Goal: Task Accomplishment & Management: Manage account settings

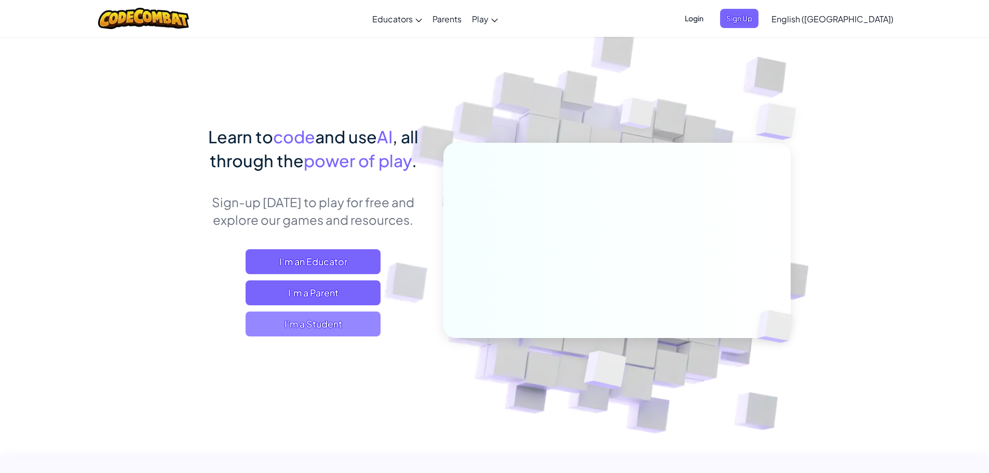
click at [306, 333] on span "I'm a Student" at bounding box center [313, 324] width 135 height 25
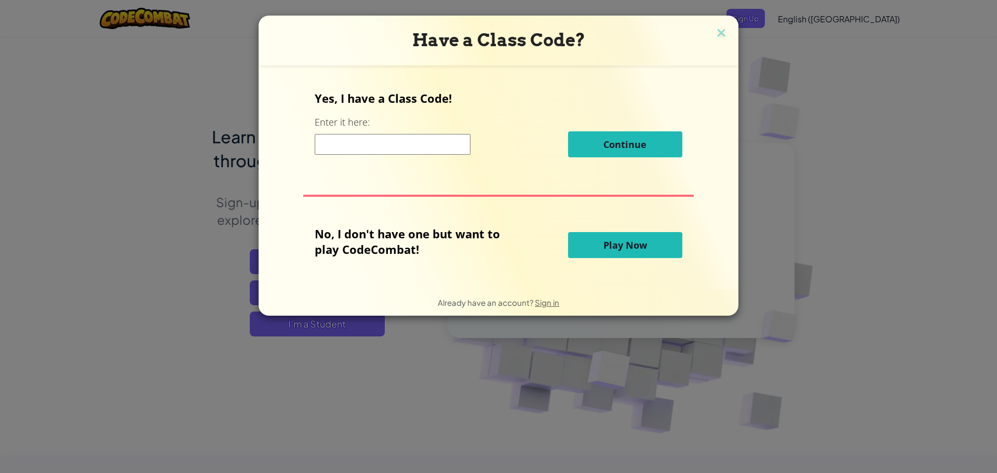
click at [366, 135] on input at bounding box center [393, 144] width 156 height 21
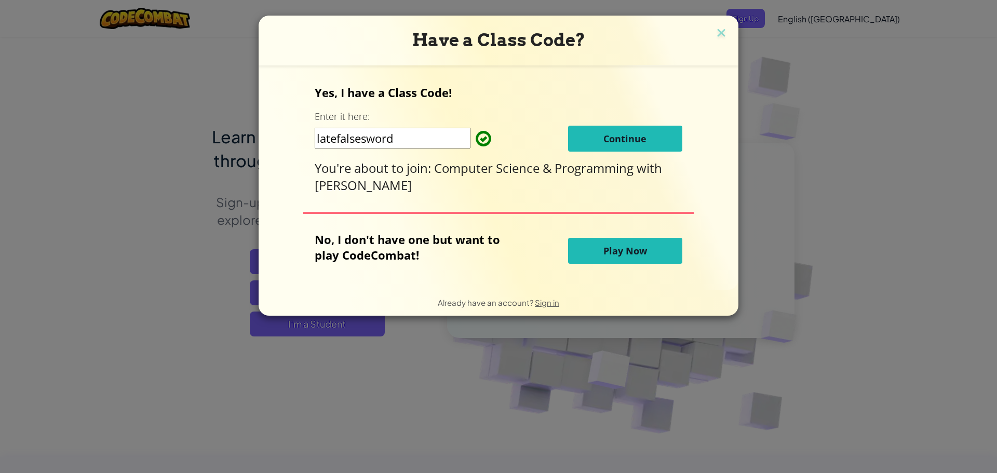
type input "latefalsesword"
click at [624, 127] on button "Continue" at bounding box center [625, 139] width 114 height 26
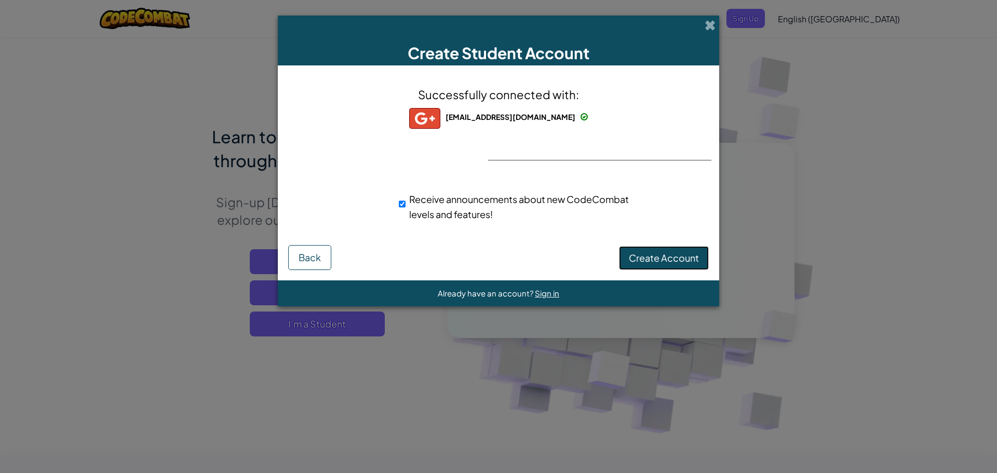
click at [649, 257] on span "Create Account" at bounding box center [664, 258] width 70 height 12
click at [687, 257] on button "Create Account" at bounding box center [664, 258] width 90 height 24
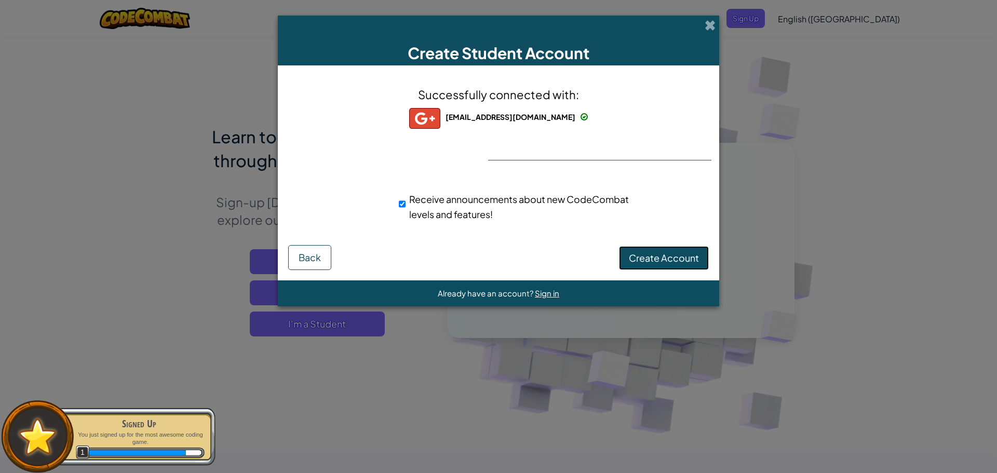
click at [657, 247] on button "Create Account" at bounding box center [664, 258] width 90 height 24
click at [662, 255] on button "Create Account" at bounding box center [664, 258] width 90 height 24
click at [548, 299] on div "Already have an account? Sign in" at bounding box center [499, 294] width 122 height 14
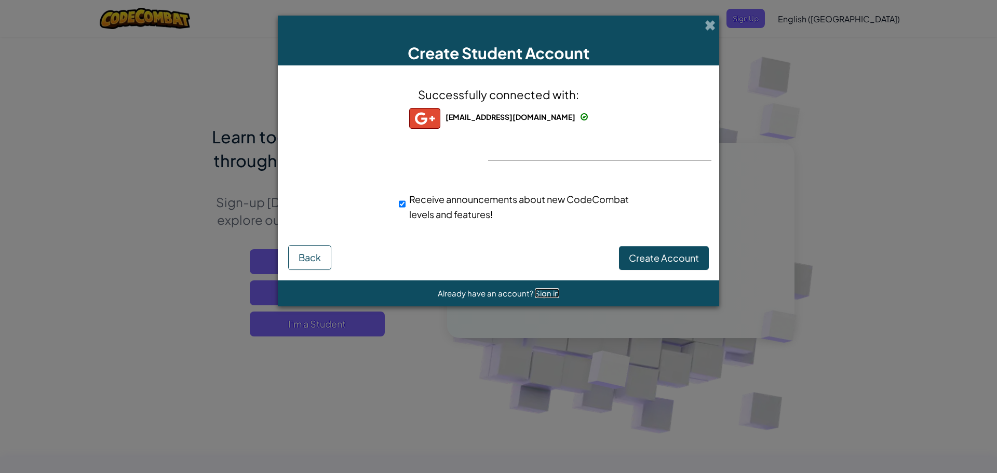
click at [546, 291] on span "Sign in" at bounding box center [547, 293] width 24 height 10
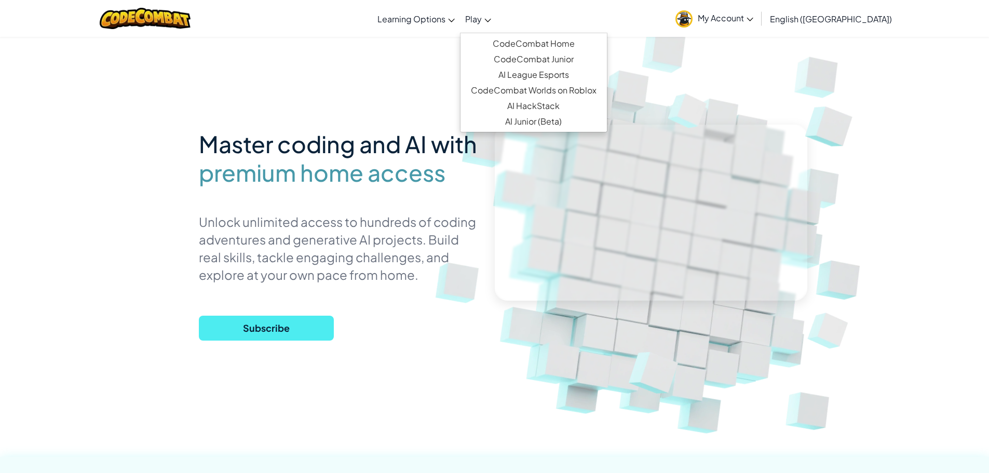
drag, startPoint x: 497, startPoint y: 22, endPoint x: 516, endPoint y: 19, distance: 18.4
click at [496, 22] on ul "Learning Options Live Online Classes Premium Self-Paced Play CodeCombat Home Co…" at bounding box center [434, 19] width 124 height 28
click at [496, 18] on link "Play" at bounding box center [478, 19] width 36 height 28
click at [753, 13] on span "My Account" at bounding box center [726, 17] width 56 height 11
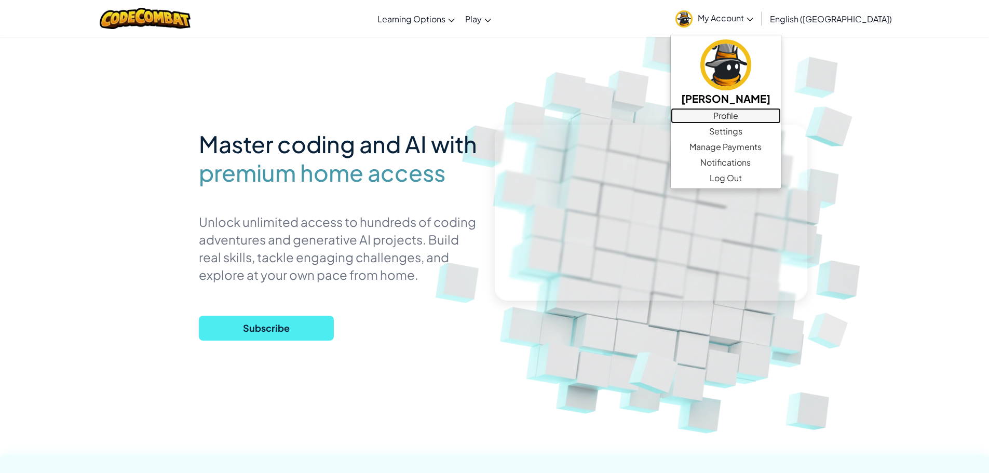
click at [781, 122] on link "Profile" at bounding box center [726, 116] width 110 height 16
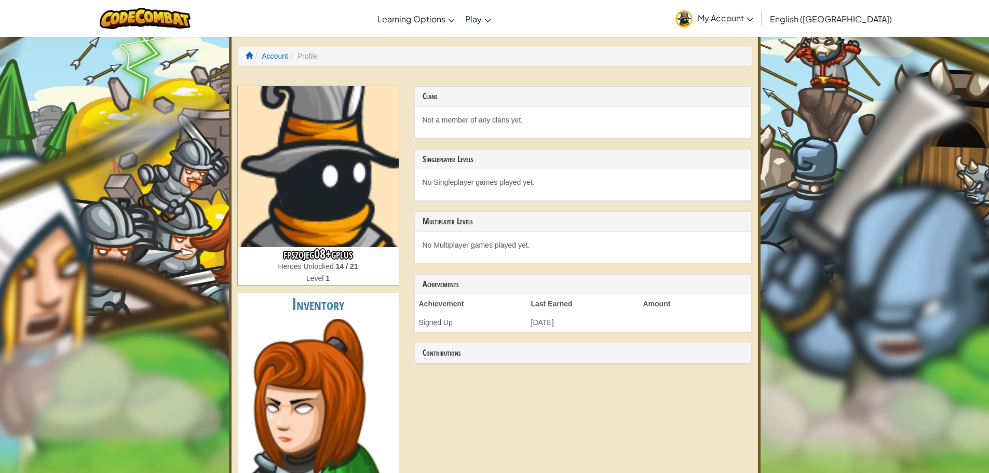
click at [759, 8] on link "My Account" at bounding box center [714, 18] width 88 height 33
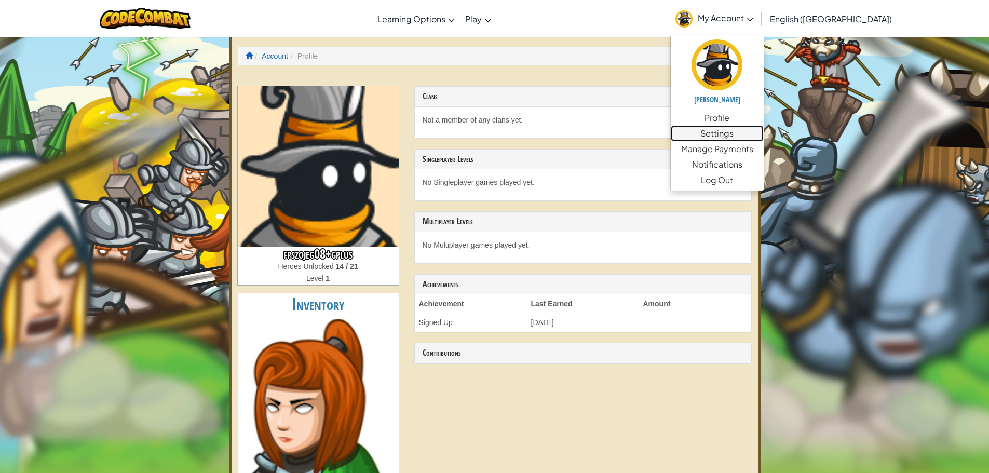
click at [764, 127] on link "Settings" at bounding box center [717, 134] width 93 height 16
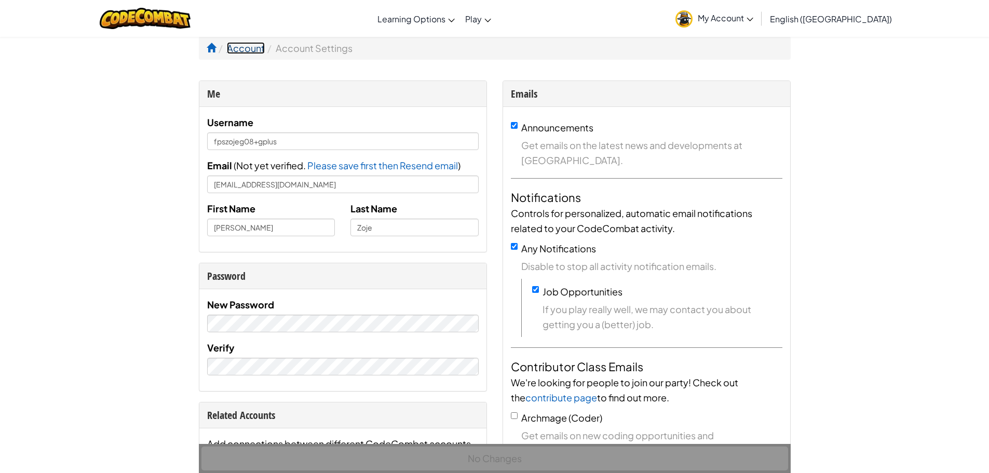
click at [253, 50] on link "Account" at bounding box center [246, 48] width 38 height 12
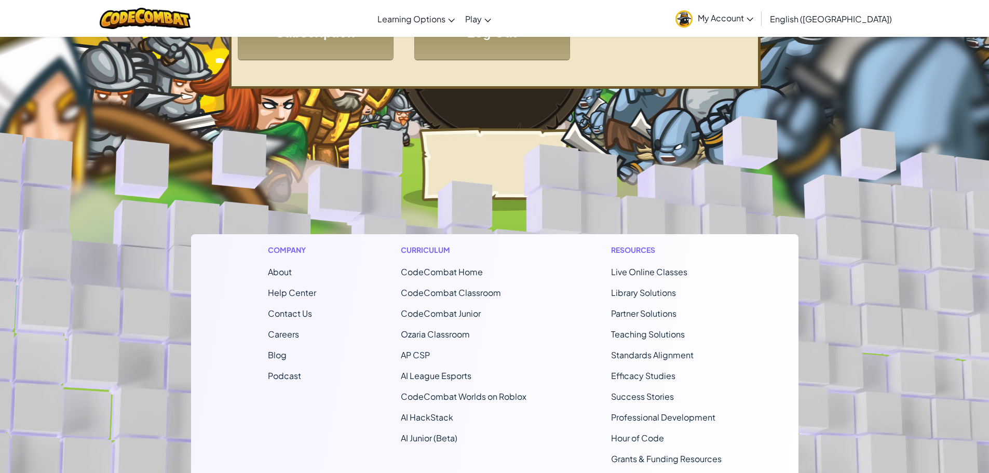
scroll to position [208, 0]
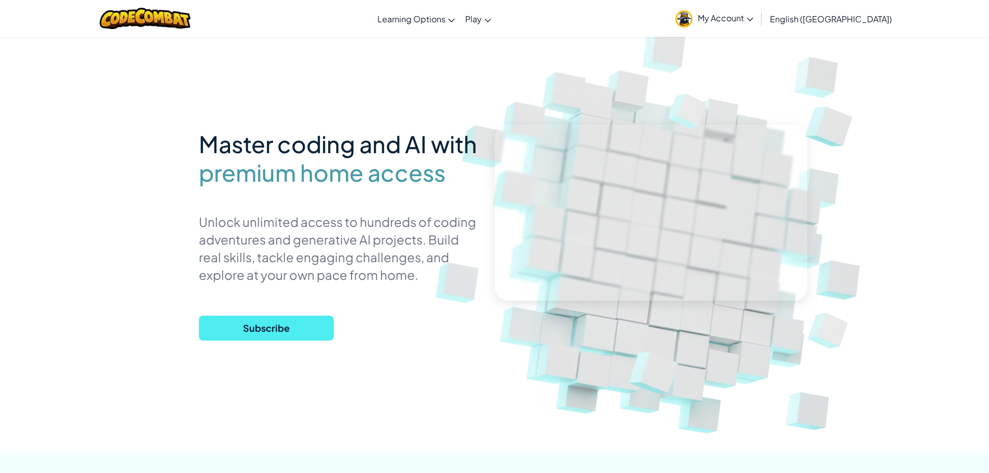
click at [753, 19] on span "My Account" at bounding box center [726, 17] width 56 height 11
click at [759, 26] on link "My Account" at bounding box center [714, 18] width 88 height 33
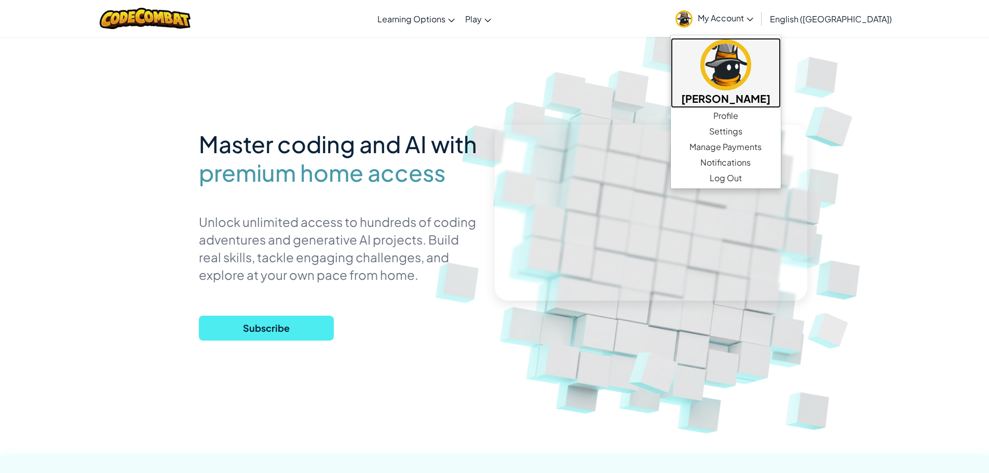
click at [751, 86] on img at bounding box center [726, 64] width 51 height 51
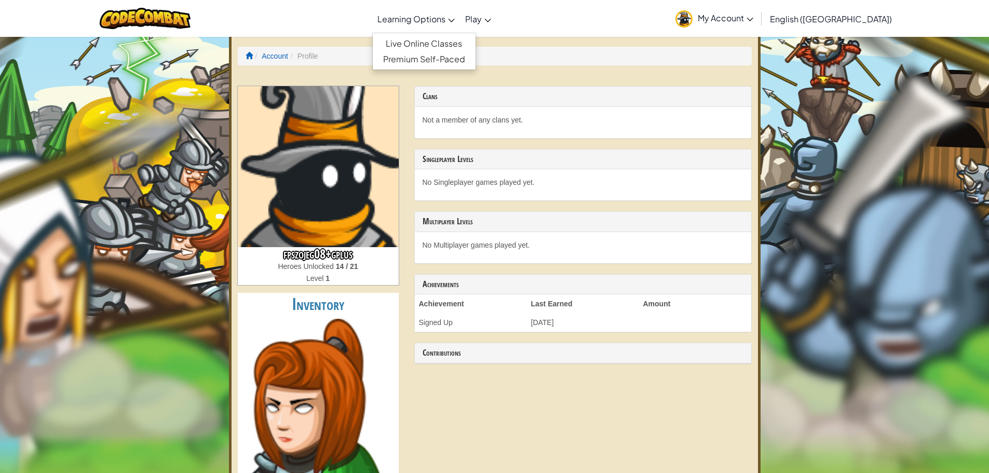
click at [460, 11] on link "Learning Options" at bounding box center [416, 19] width 88 height 28
click at [279, 50] on ol "Account Profile" at bounding box center [495, 56] width 514 height 19
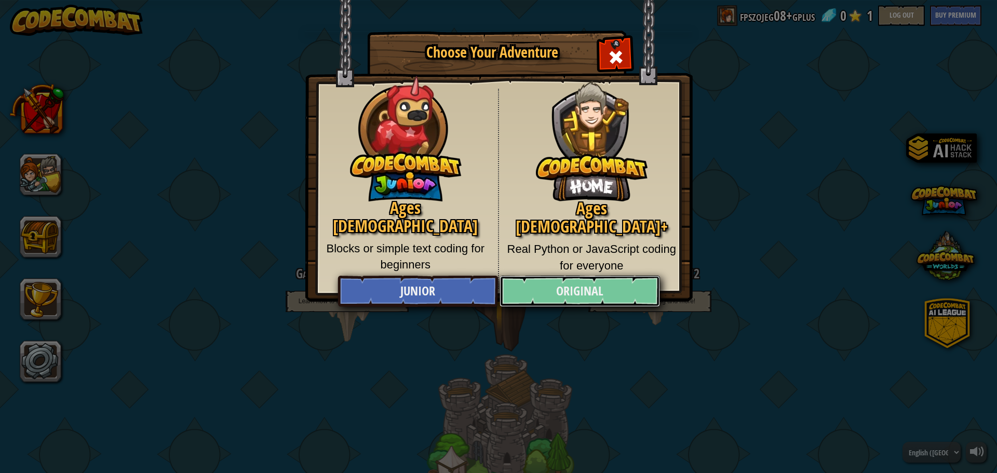
click at [534, 288] on link "Original" at bounding box center [580, 291] width 160 height 31
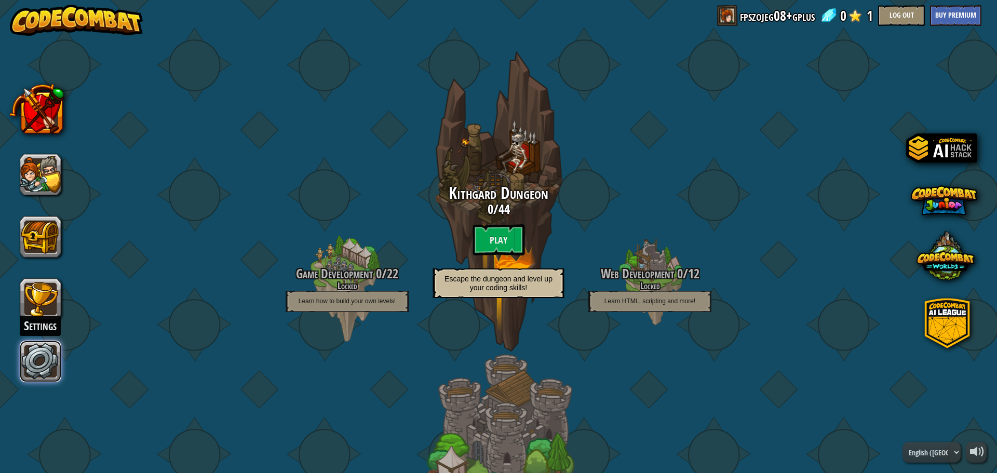
click at [24, 343] on link at bounding box center [41, 362] width 42 height 42
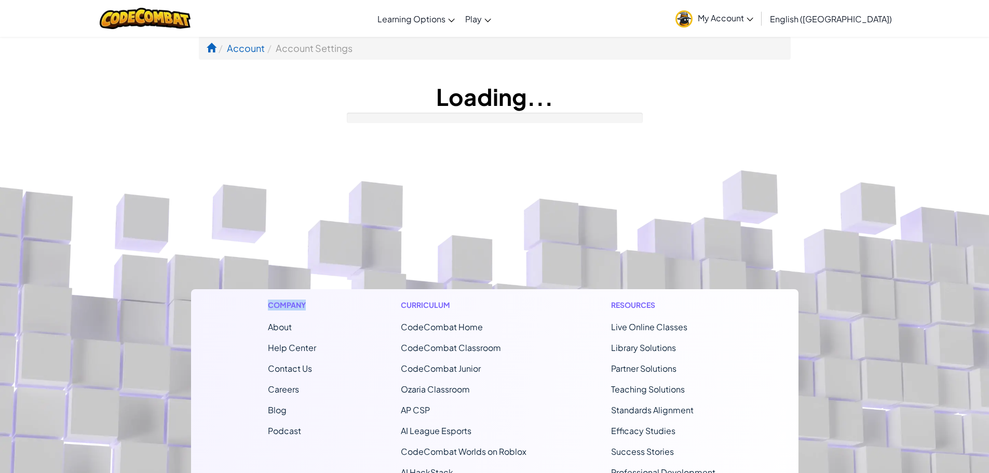
click at [24, 343] on footer "Company About Help Center Contact Us Careers Blog Podcast Curriculum CodeCombat…" at bounding box center [494, 414] width 989 height 562
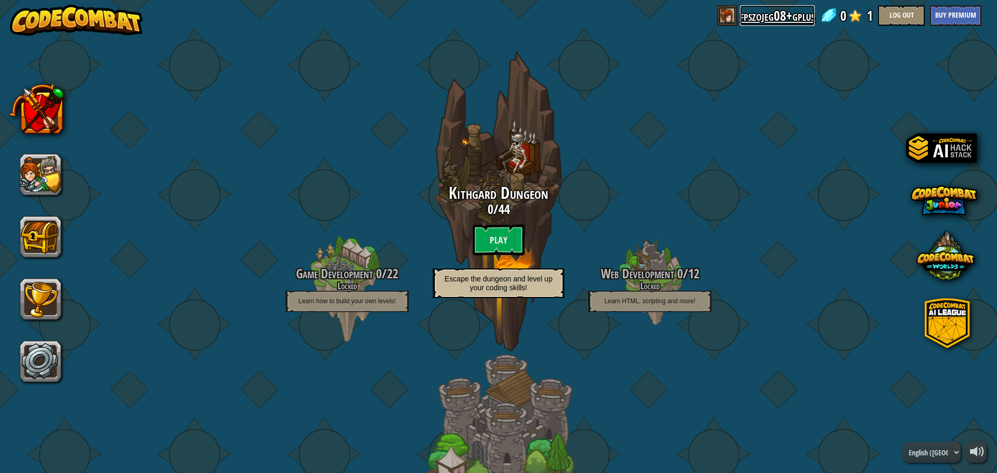
click at [778, 22] on link "fpszojeg08+gplus" at bounding box center [777, 15] width 75 height 21
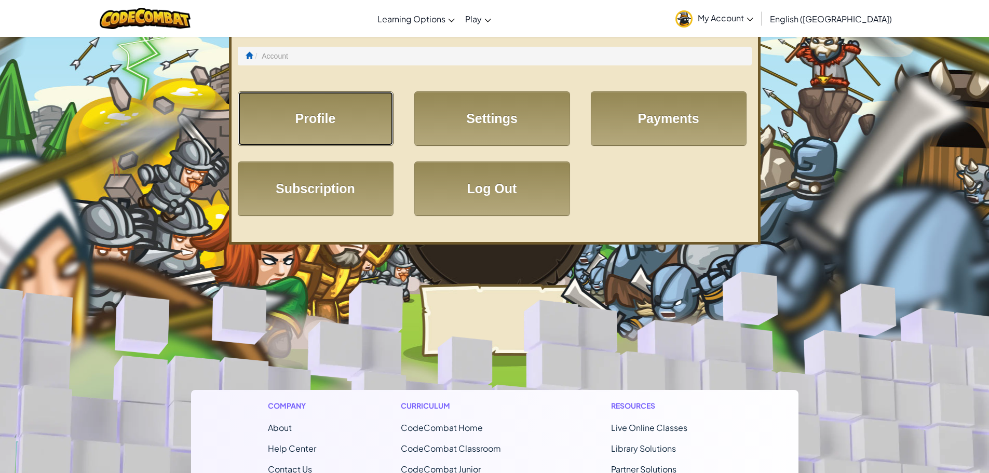
click at [321, 145] on link "Profile" at bounding box center [316, 118] width 156 height 55
click at [693, 20] on img at bounding box center [684, 18] width 17 height 17
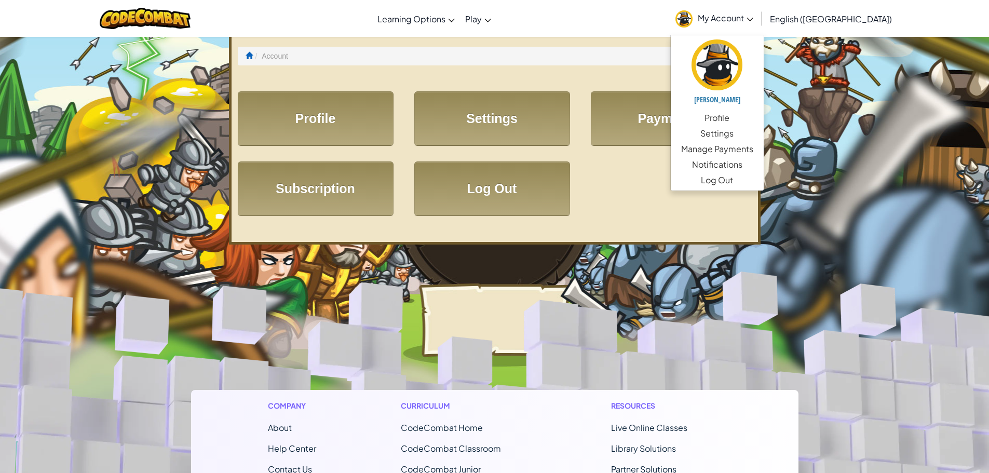
click at [693, 20] on img at bounding box center [684, 18] width 17 height 17
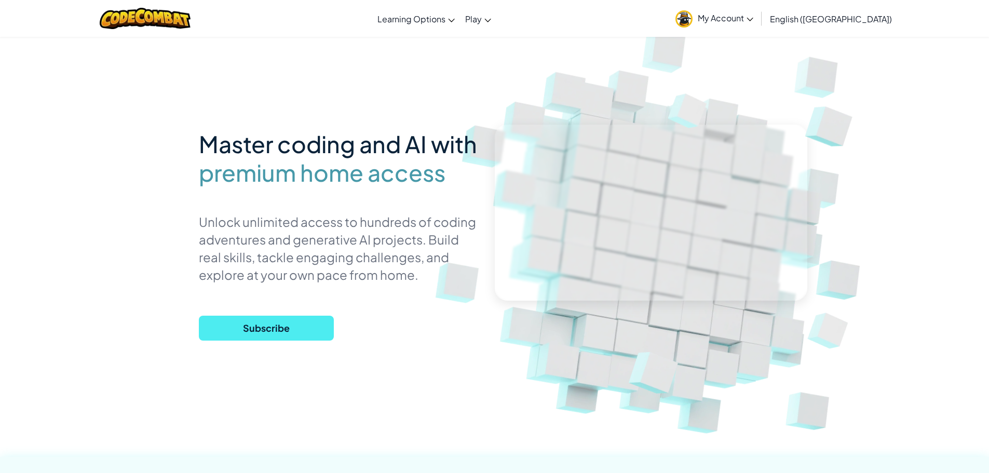
click at [753, 18] on icon at bounding box center [750, 20] width 7 height 4
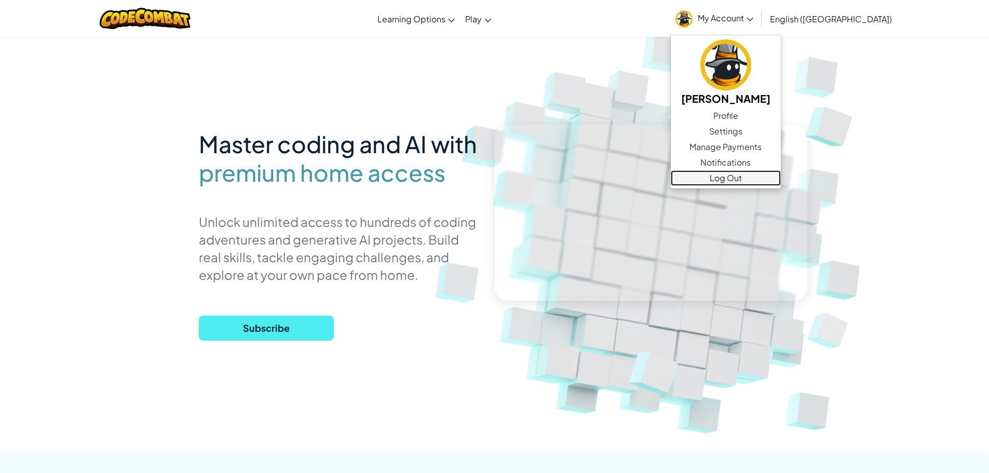
click at [776, 177] on link "Log Out" at bounding box center [726, 178] width 110 height 16
